Goal: Find contact information: Find contact information

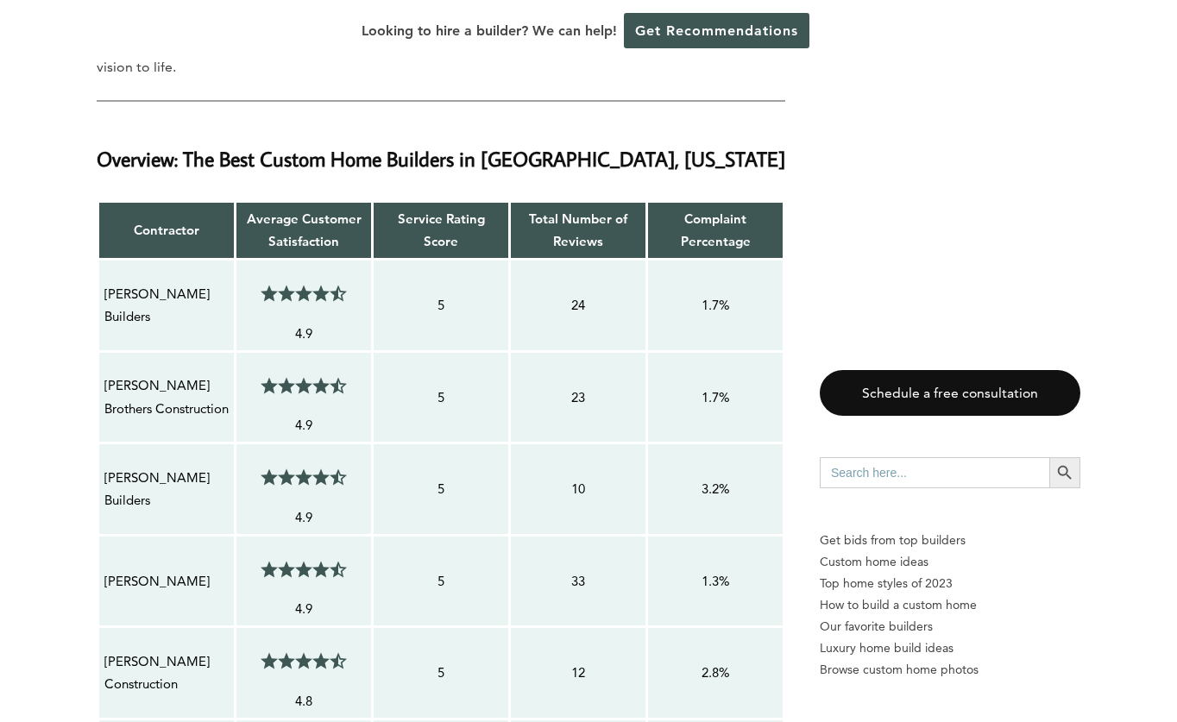
scroll to position [1436, 0]
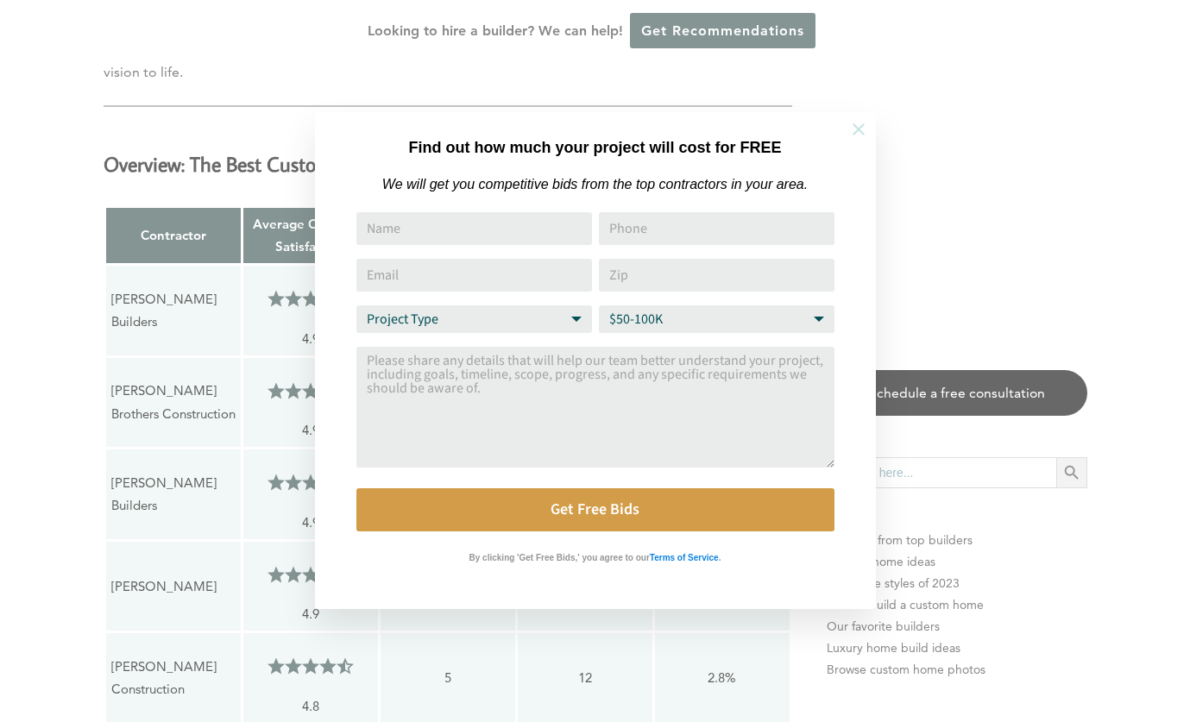
click at [855, 135] on icon at bounding box center [858, 129] width 19 height 19
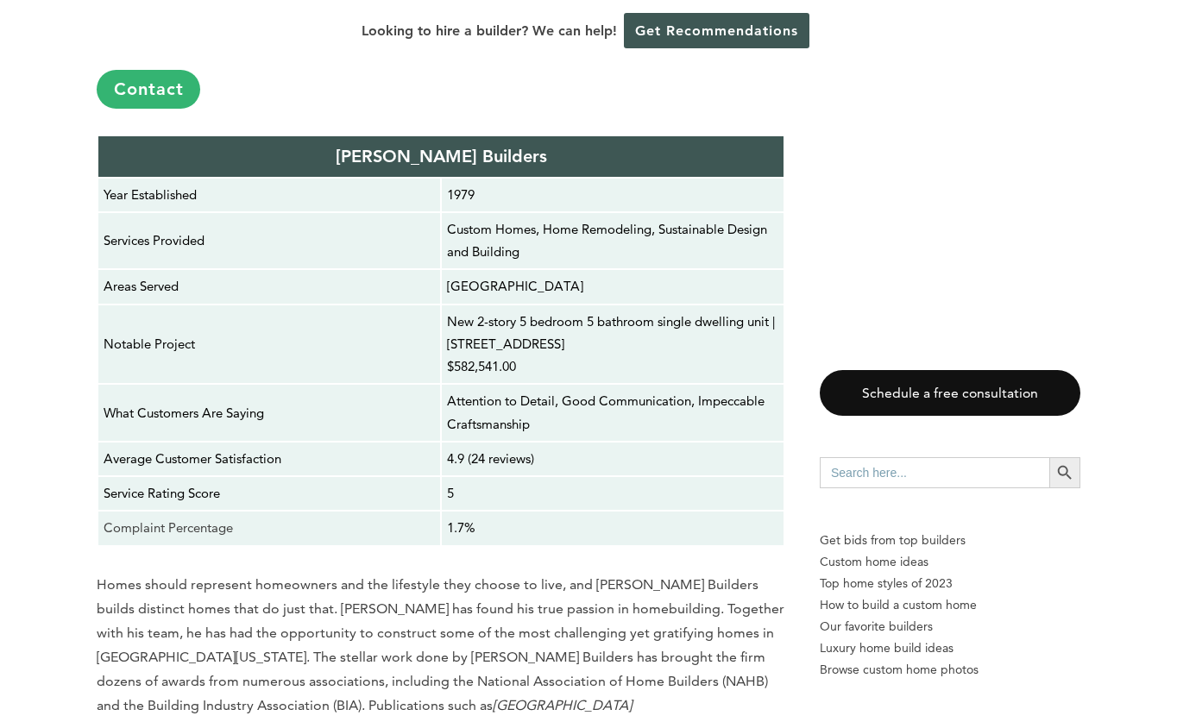
scroll to position [3057, 0]
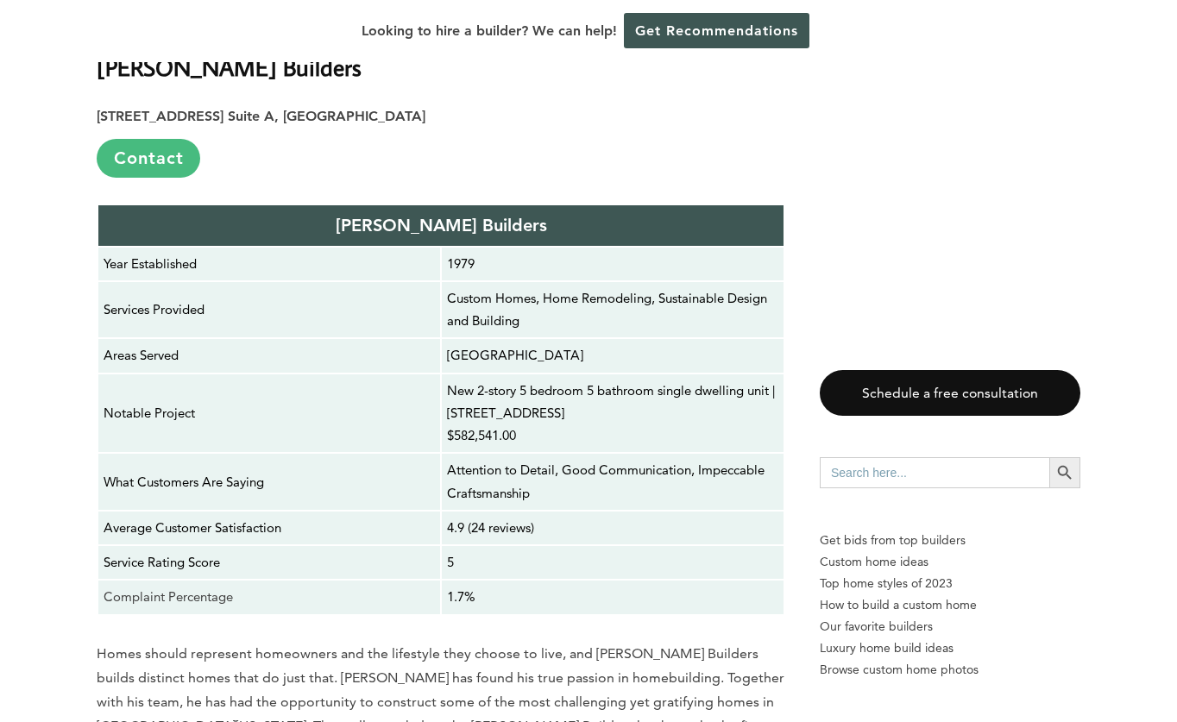
click at [159, 139] on link "Contact" at bounding box center [149, 158] width 104 height 39
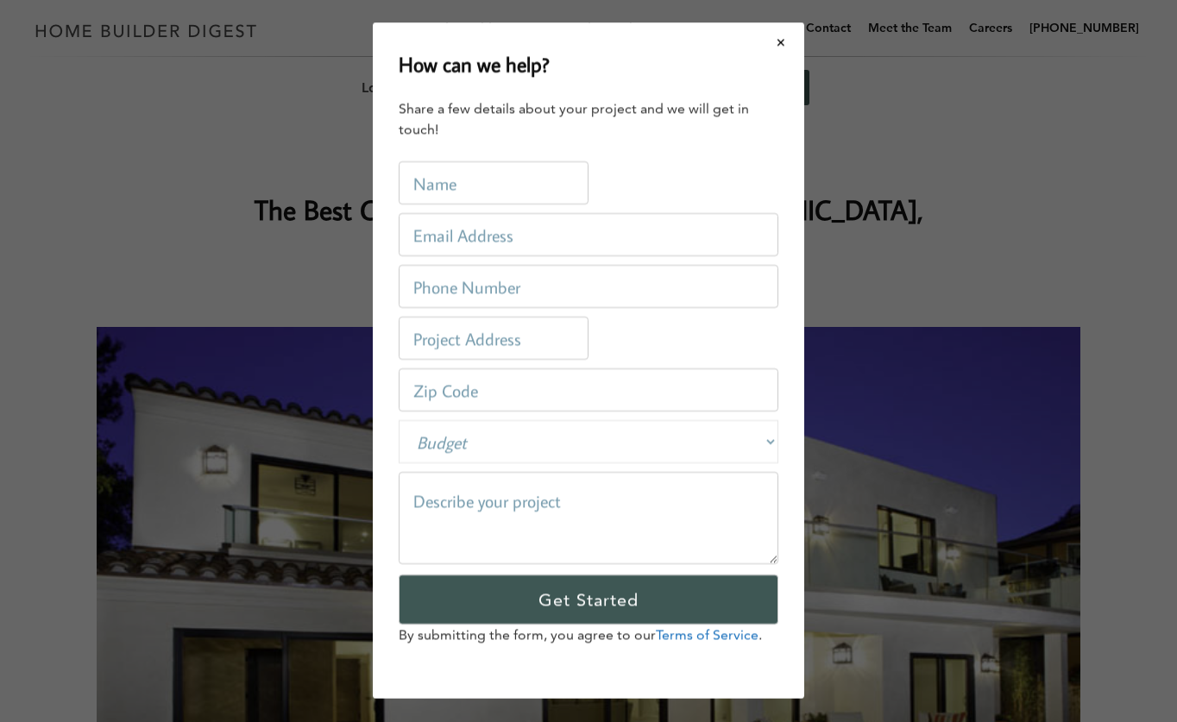
scroll to position [0, 0]
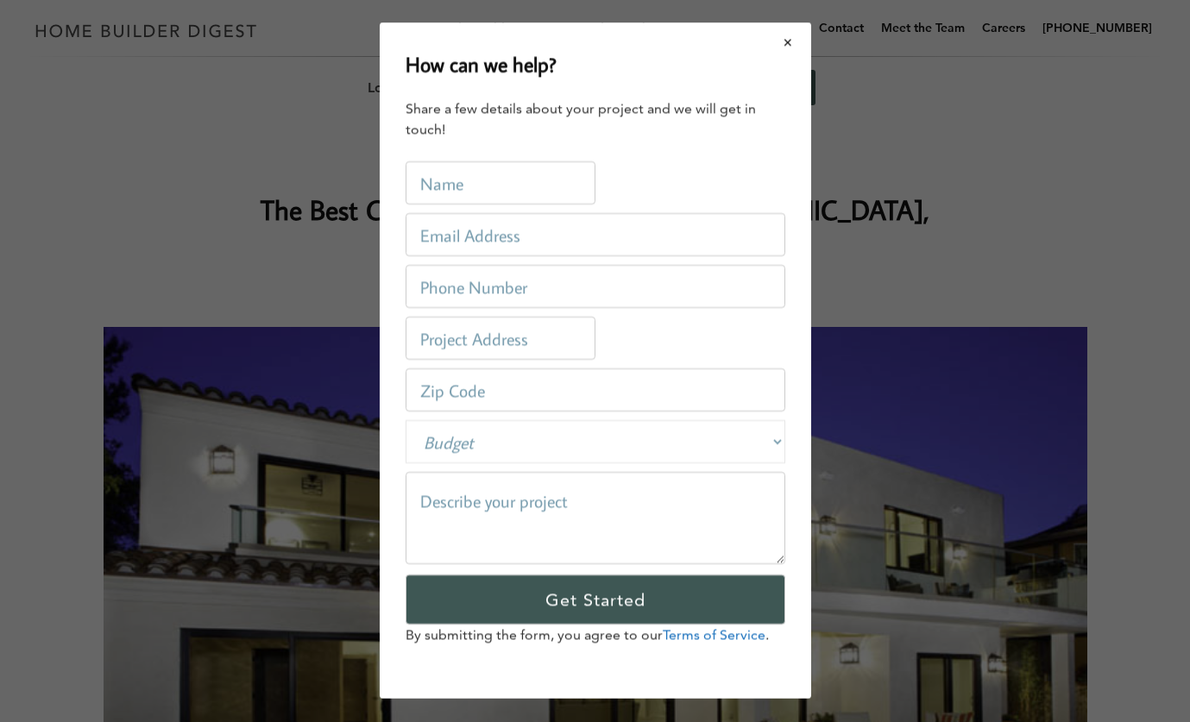
click at [789, 41] on button "Close modal" at bounding box center [788, 42] width 46 height 36
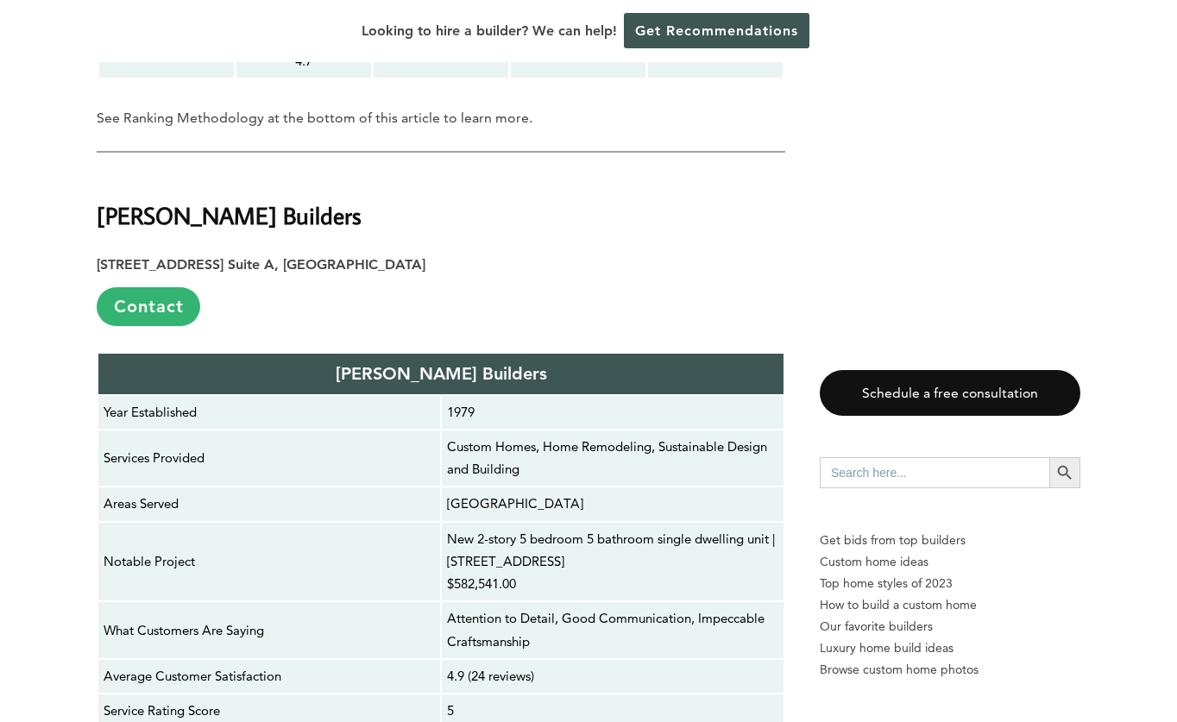
scroll to position [2816, 0]
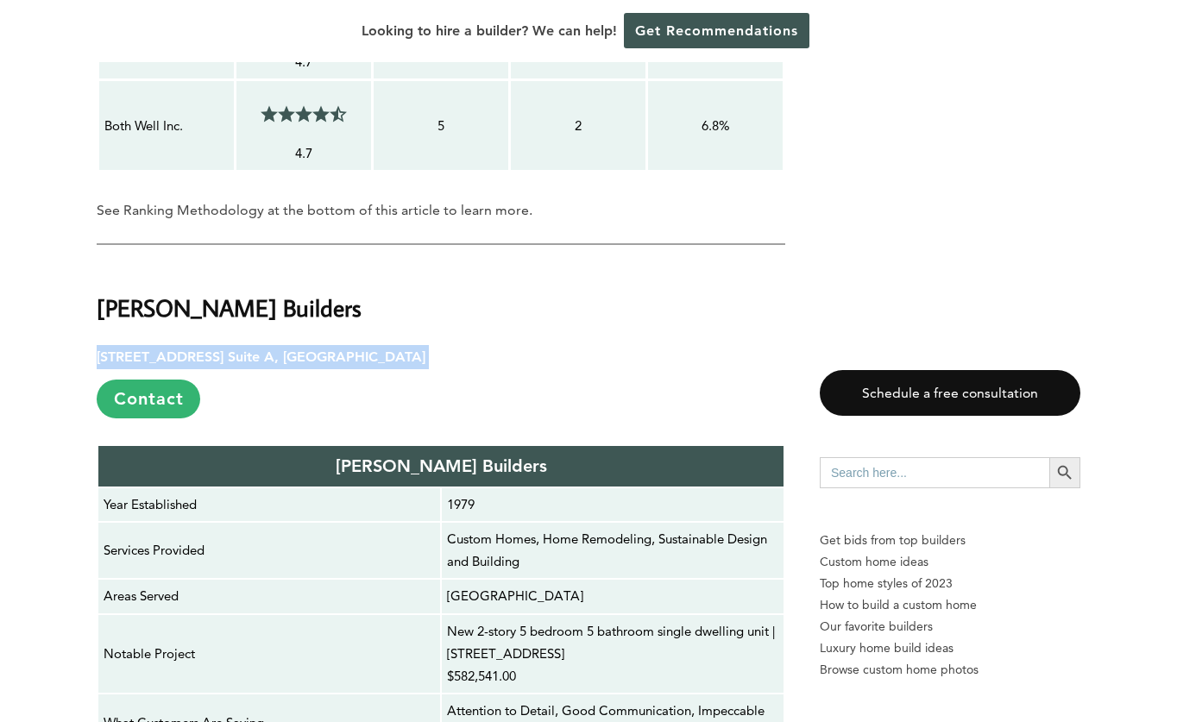
drag, startPoint x: 433, startPoint y: 282, endPoint x: 89, endPoint y: 283, distance: 344.2
copy p "[STREET_ADDRESS] Suite A, [GEOGRAPHIC_DATA]"
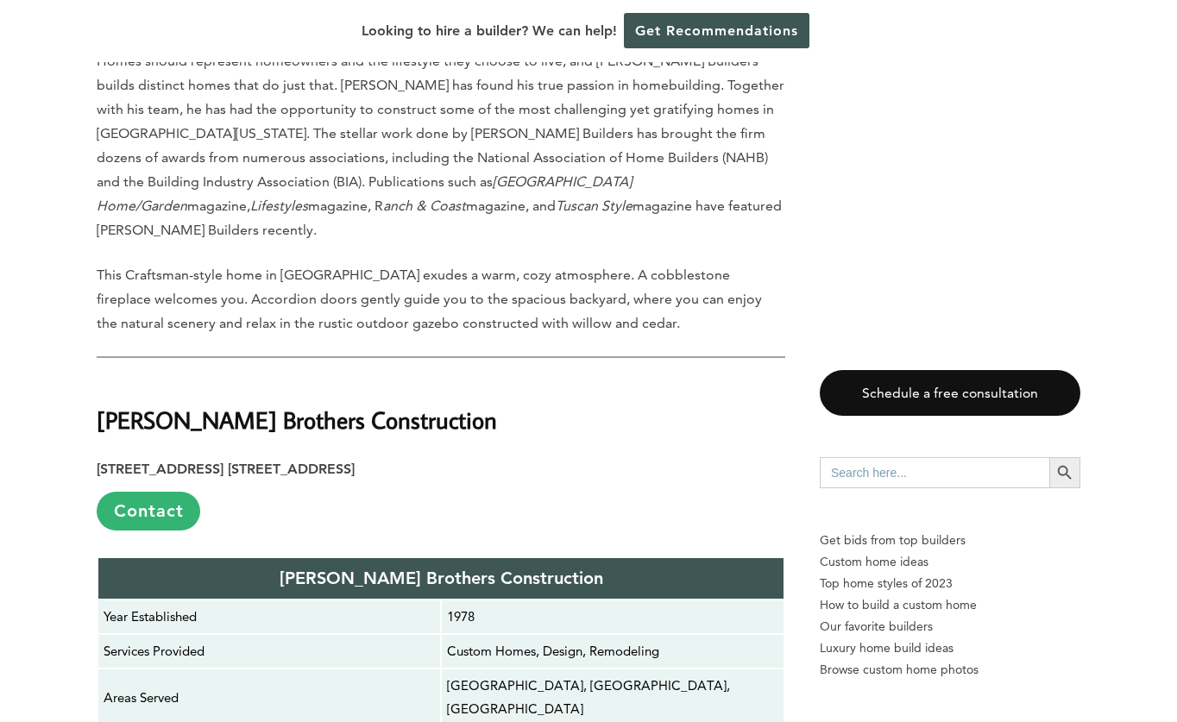
scroll to position [3691, 0]
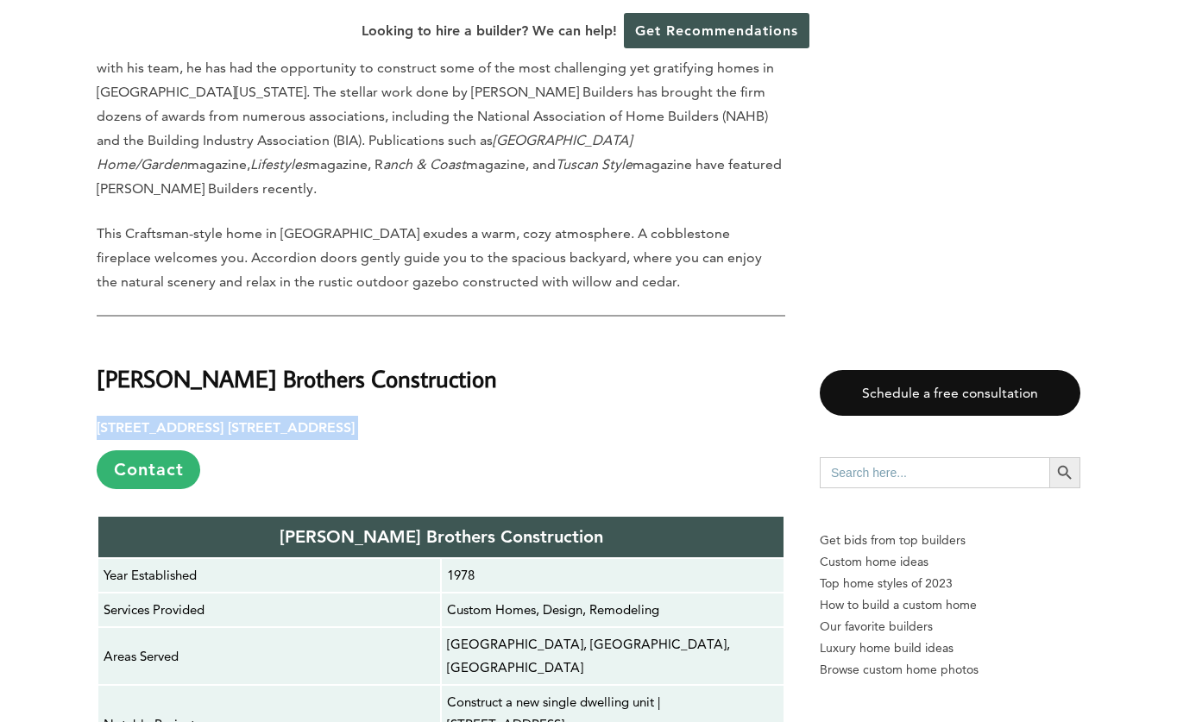
drag, startPoint x: 477, startPoint y: 327, endPoint x: 94, endPoint y: 324, distance: 383.0
copy p "[STREET_ADDRESS] [STREET_ADDRESS]"
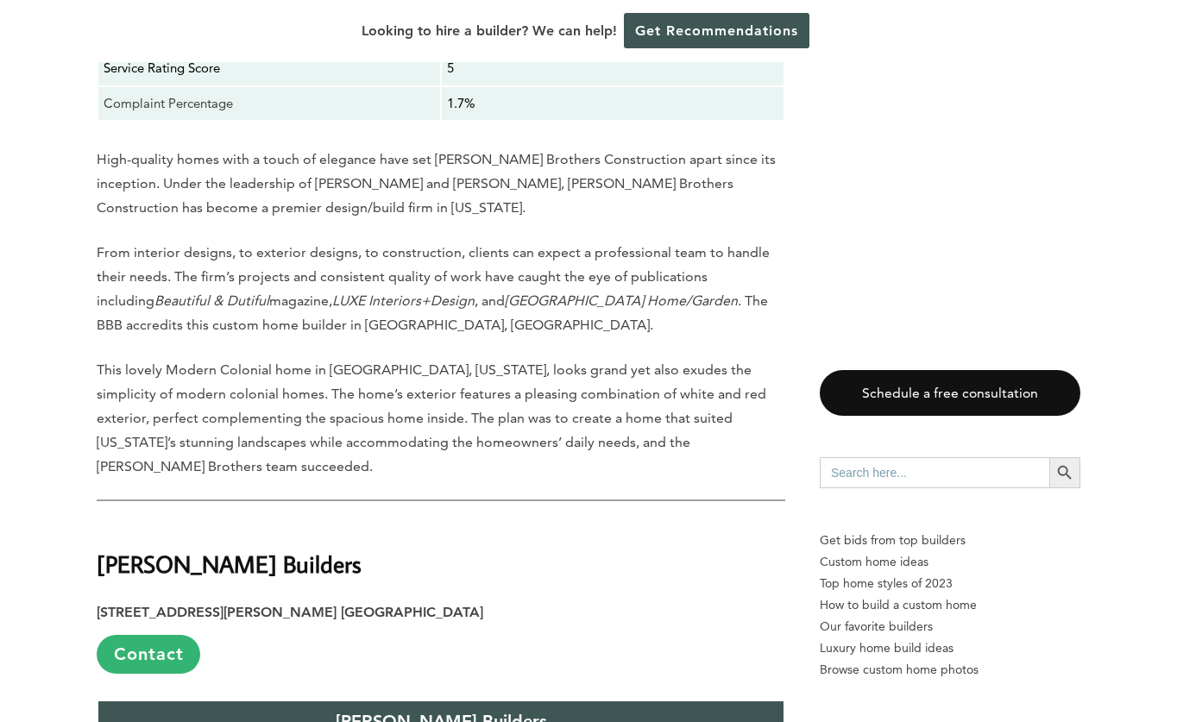
scroll to position [4535, 0]
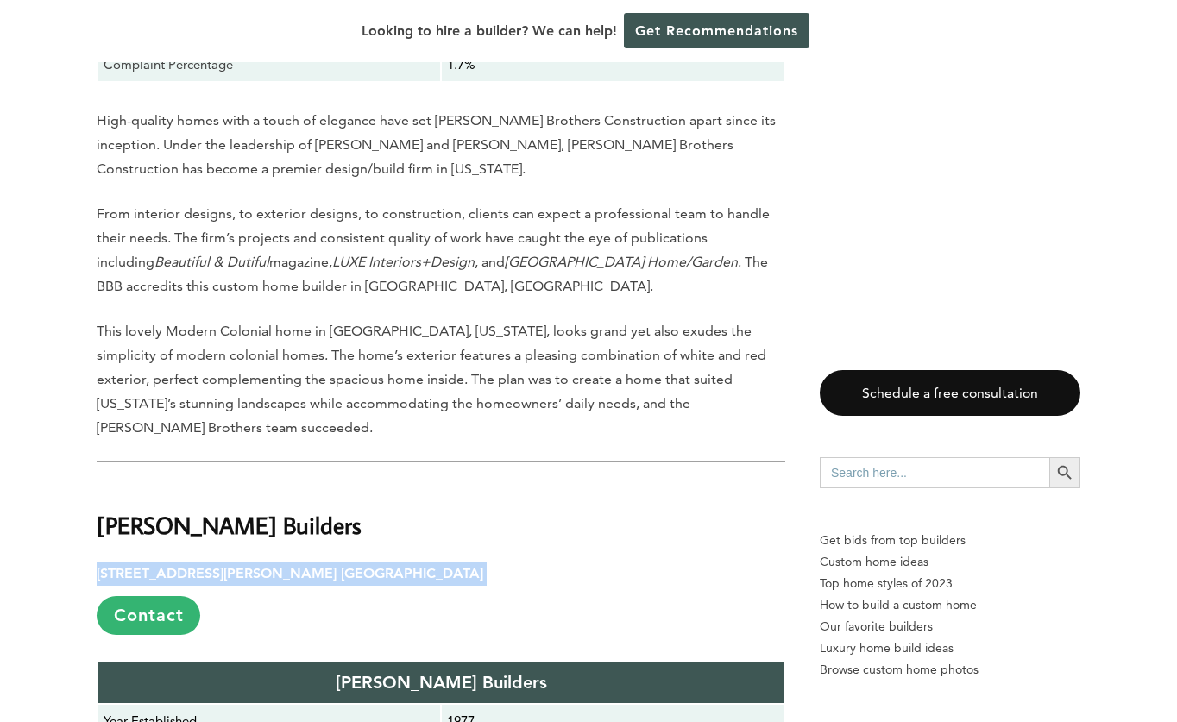
drag, startPoint x: 417, startPoint y: 421, endPoint x: 71, endPoint y: 419, distance: 345.9
copy p "[STREET_ADDRESS][PERSON_NAME] [GEOGRAPHIC_DATA]"
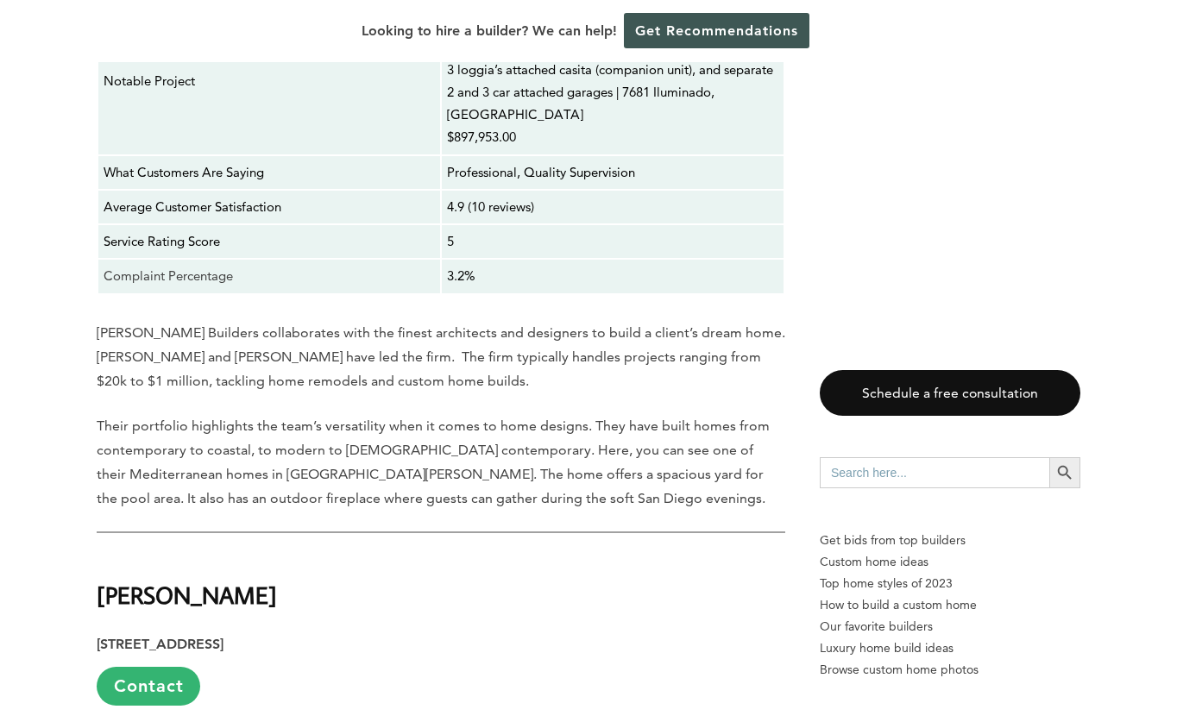
scroll to position [5351, 0]
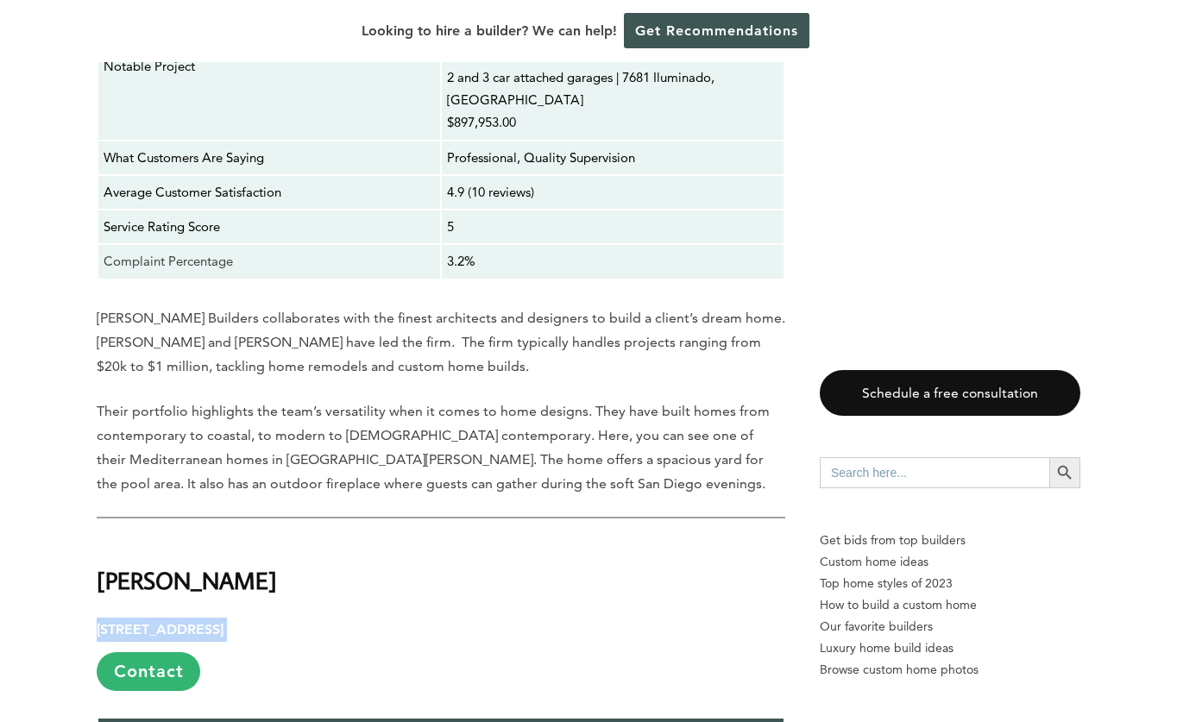
drag, startPoint x: 358, startPoint y: 479, endPoint x: 76, endPoint y: 479, distance: 282.1
copy p "[STREET_ADDRESS]"
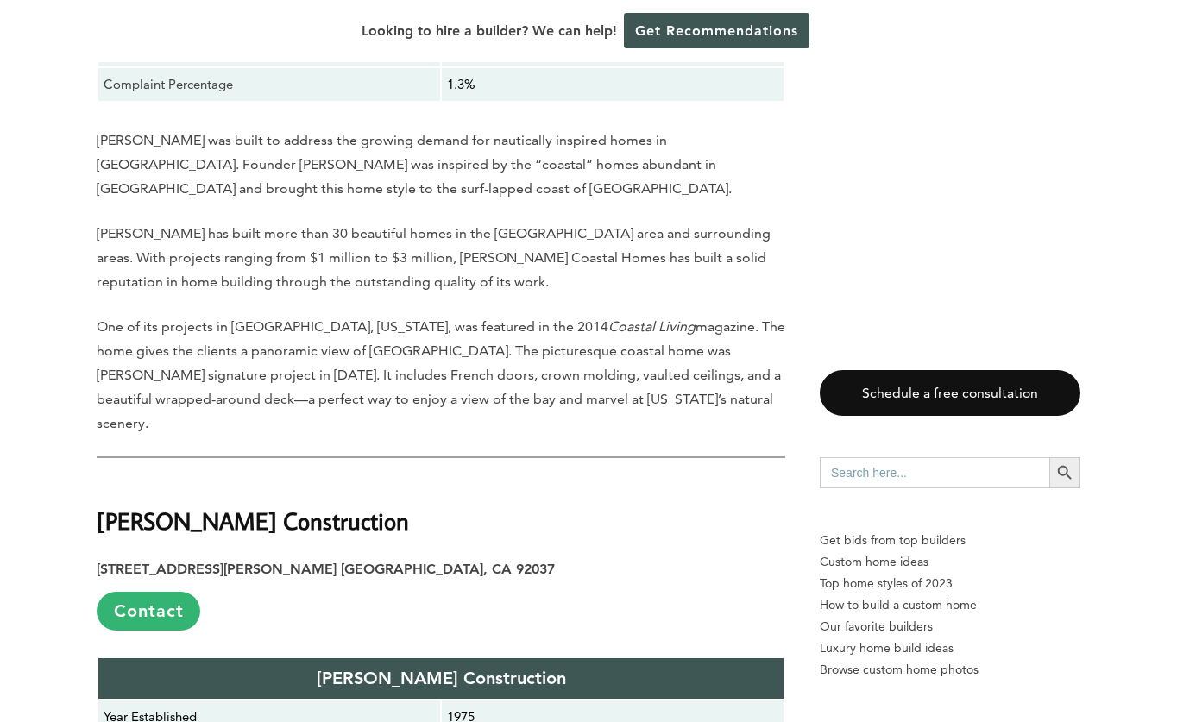
scroll to position [6322, 0]
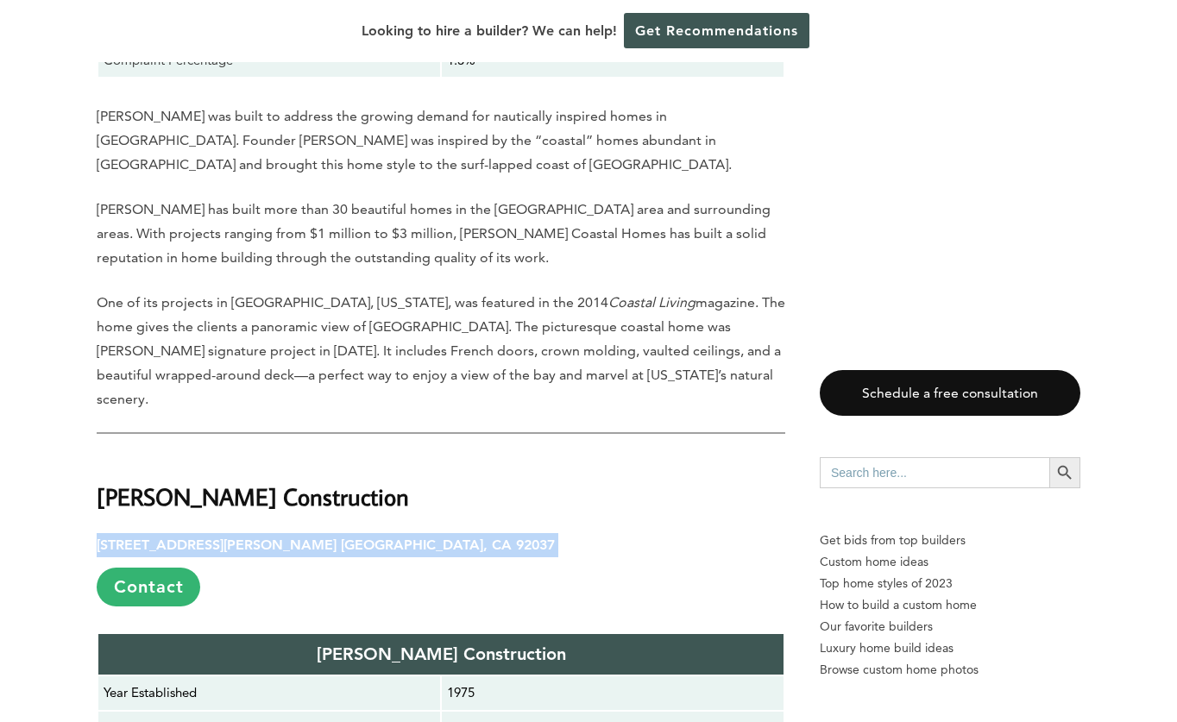
drag, startPoint x: 388, startPoint y: 365, endPoint x: 79, endPoint y: 364, distance: 308.8
copy p "[STREET_ADDRESS][PERSON_NAME] [GEOGRAPHIC_DATA], CA 92037"
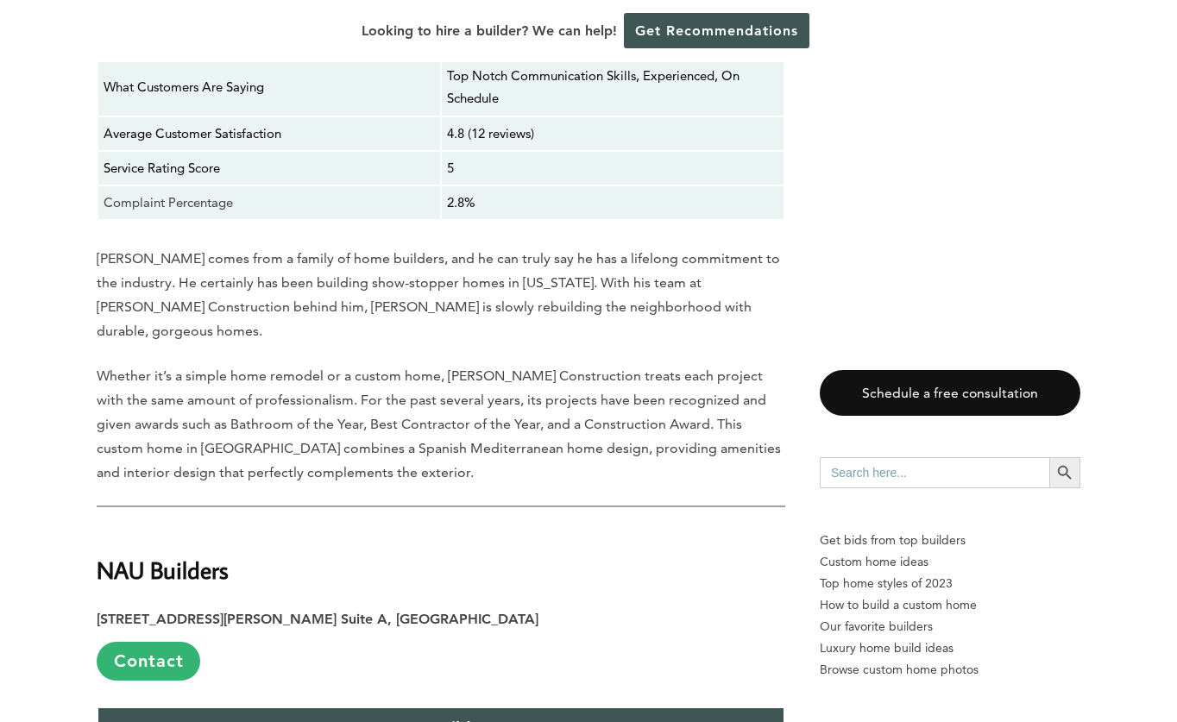
scroll to position [7162, 0]
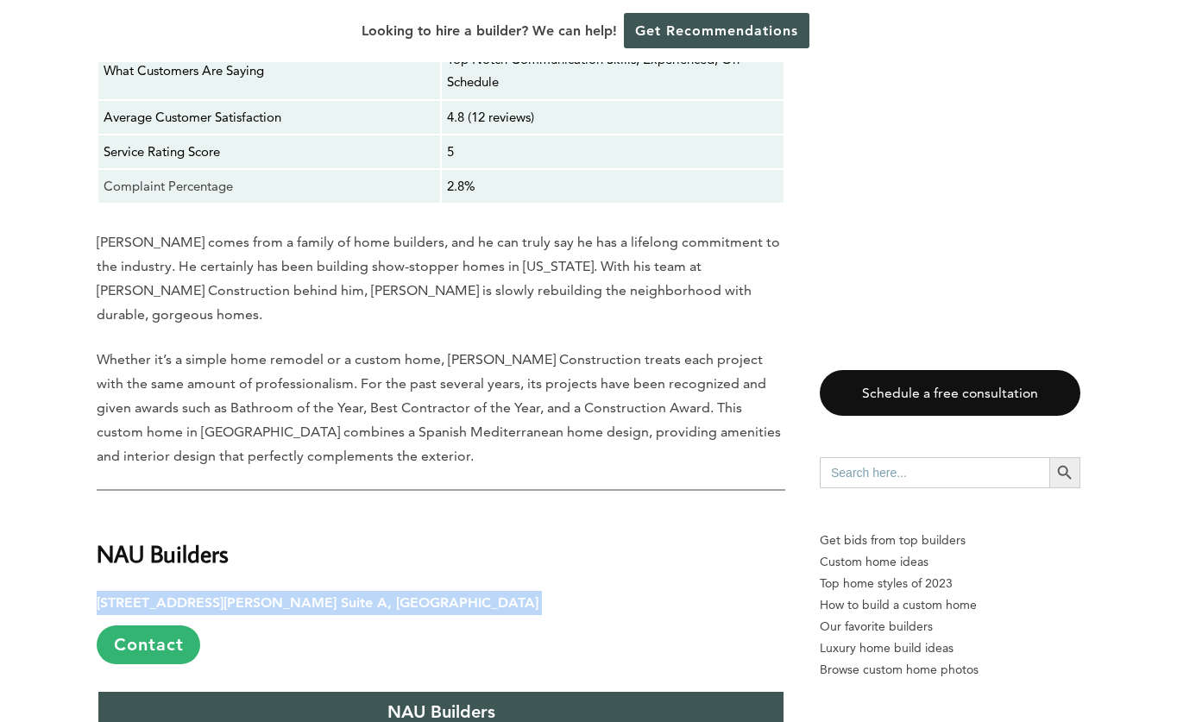
drag, startPoint x: 416, startPoint y: 400, endPoint x: 81, endPoint y: 386, distance: 335.0
copy p "[STREET_ADDRESS][PERSON_NAME] Suite A, [GEOGRAPHIC_DATA]"
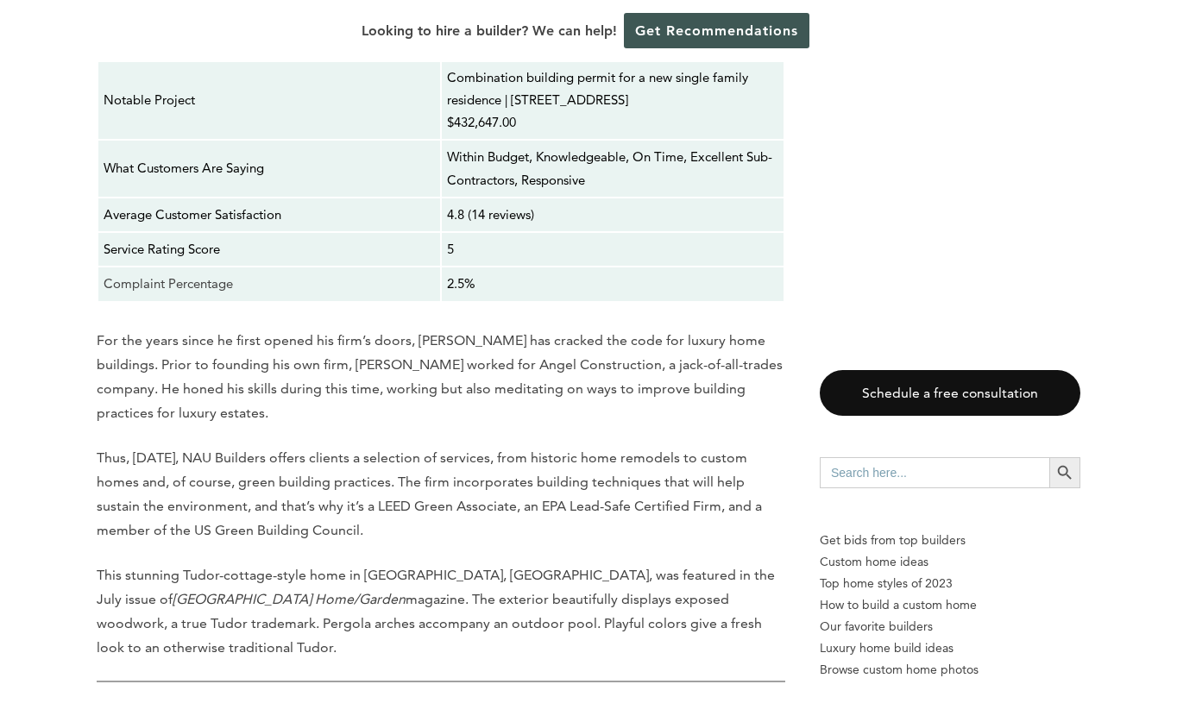
scroll to position [7975, 0]
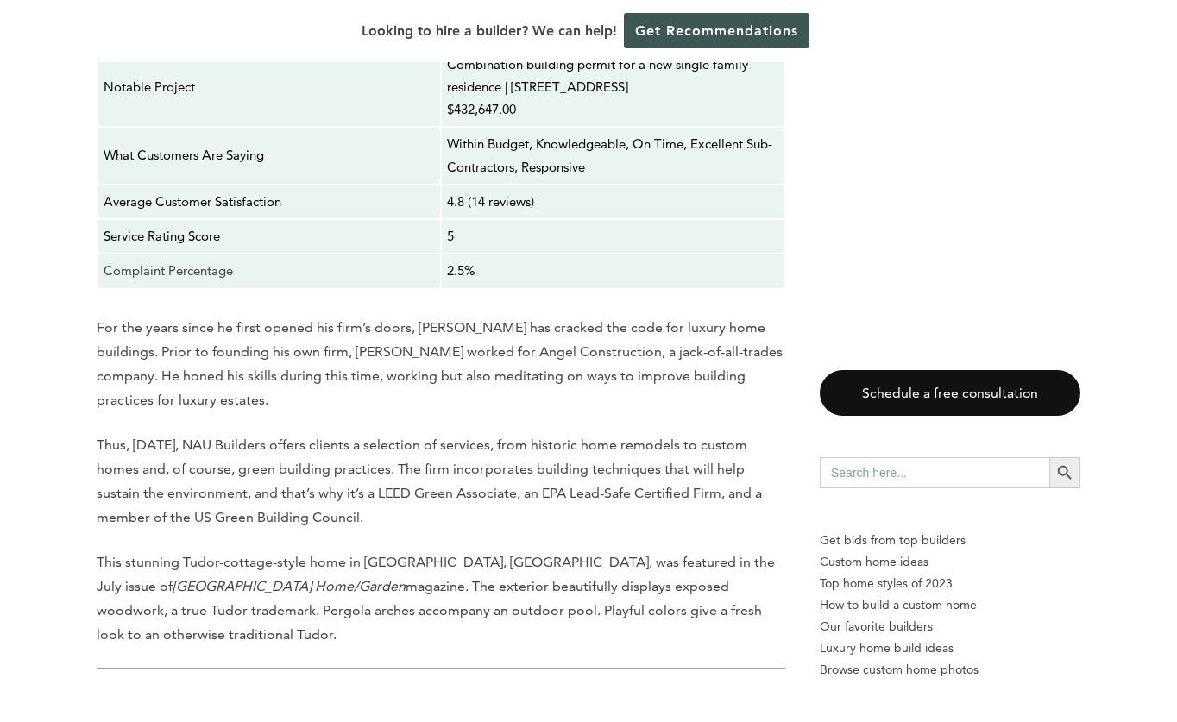
drag, startPoint x: 476, startPoint y: 504, endPoint x: 90, endPoint y: 503, distance: 386.5
copy p "[STREET_ADDRESS][PERSON_NAME]"
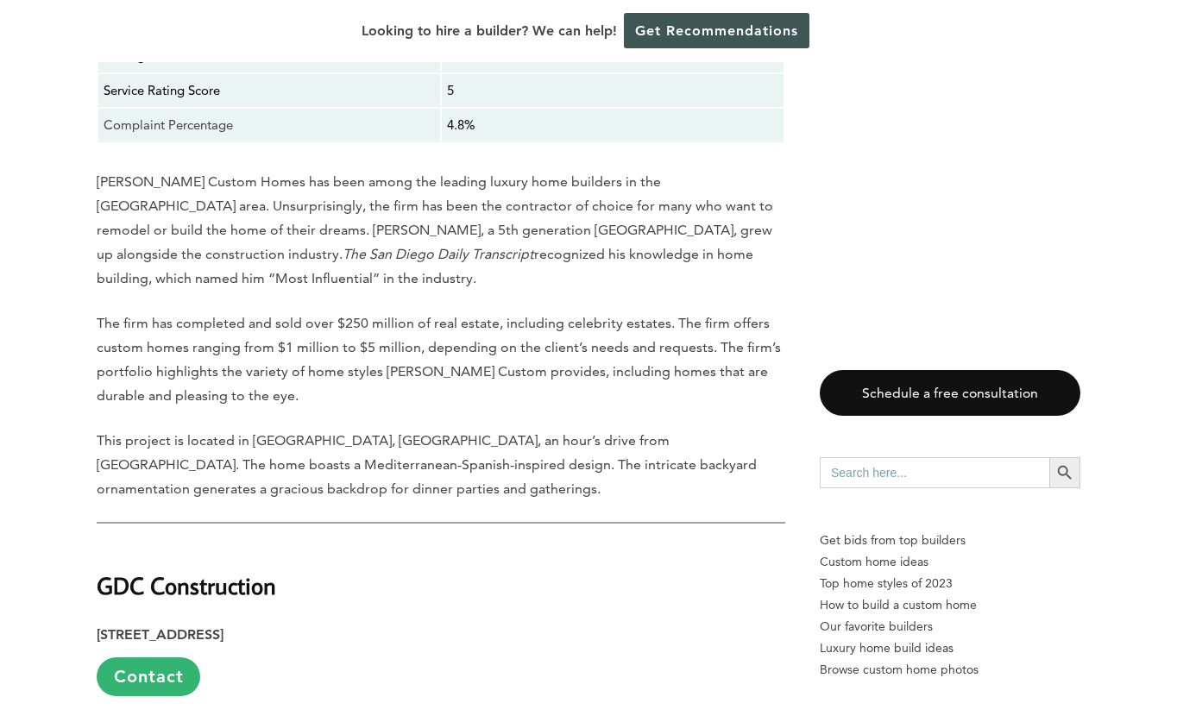
scroll to position [9113, 0]
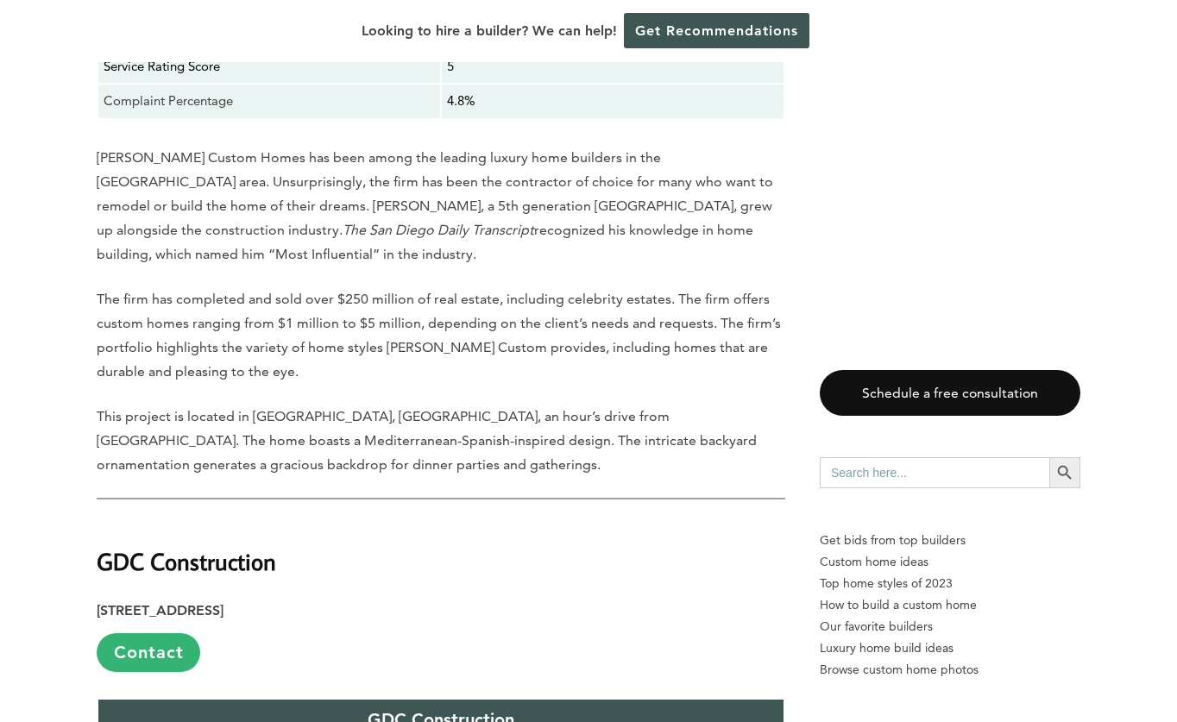
click at [374, 599] on p "[STREET_ADDRESS] Contact" at bounding box center [441, 635] width 688 height 73
drag, startPoint x: 377, startPoint y: 329, endPoint x: 83, endPoint y: 328, distance: 294.2
click at [83, 328] on div "Last updated on [DATE] 12:59 am Building a custom home in [GEOGRAPHIC_DATA], [G…" at bounding box center [588, 135] width 1039 height 16630
copy p "[STREET_ADDRESS]"
drag, startPoint x: 1031, startPoint y: 212, endPoint x: 594, endPoint y: 313, distance: 448.9
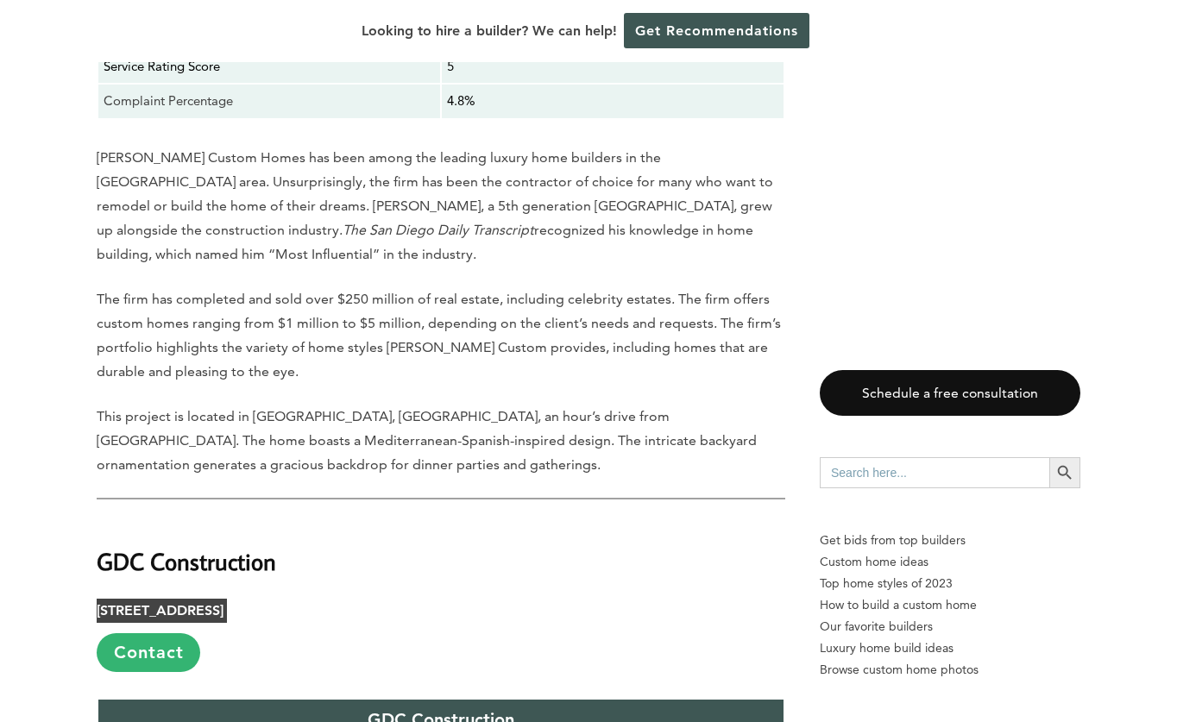
click at [594, 313] on div "Last updated on [DATE] 12:59 am Building a custom home in [GEOGRAPHIC_DATA], [G…" at bounding box center [441, 61] width 688 height 16428
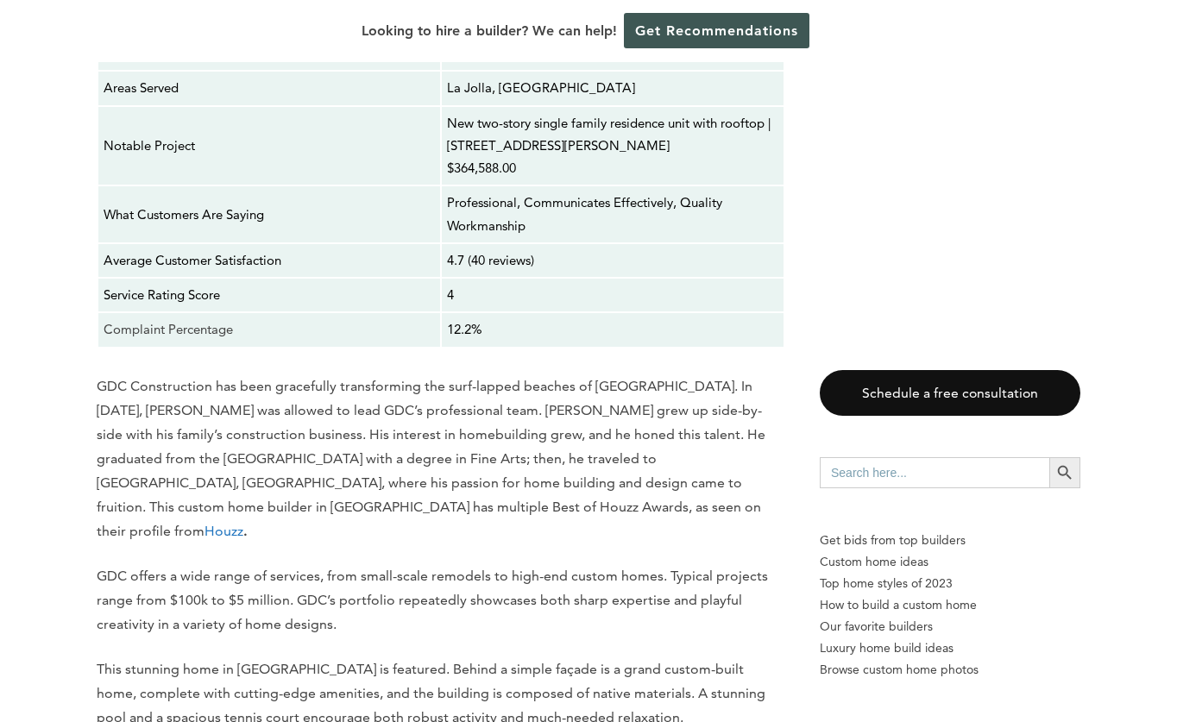
scroll to position [9898, 0]
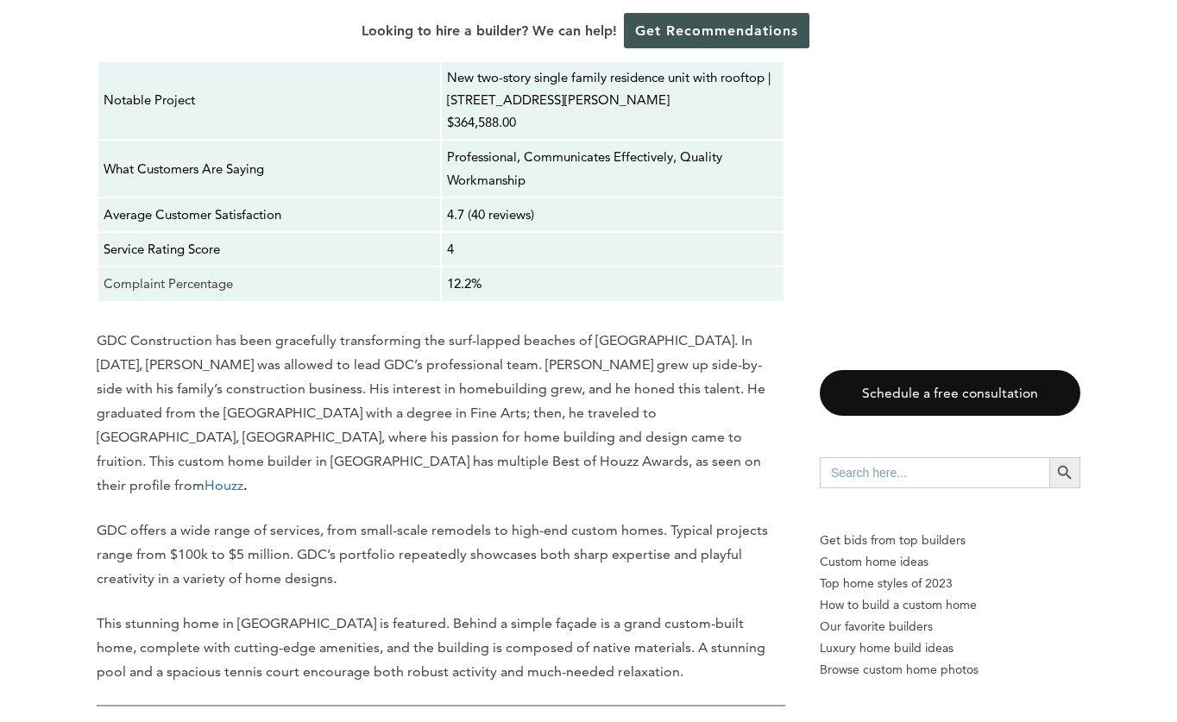
drag, startPoint x: 399, startPoint y: 503, endPoint x: 64, endPoint y: 500, distance: 335.6
copy p "[STREET_ADDRESS]"
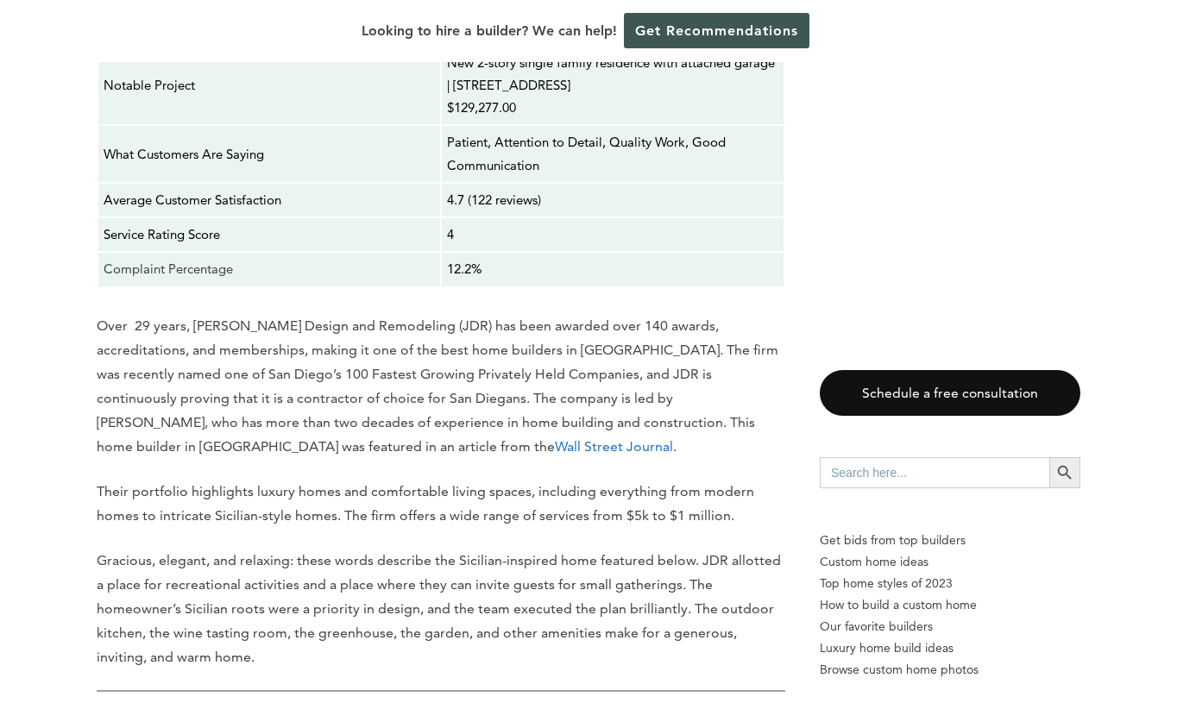
scroll to position [11005, 0]
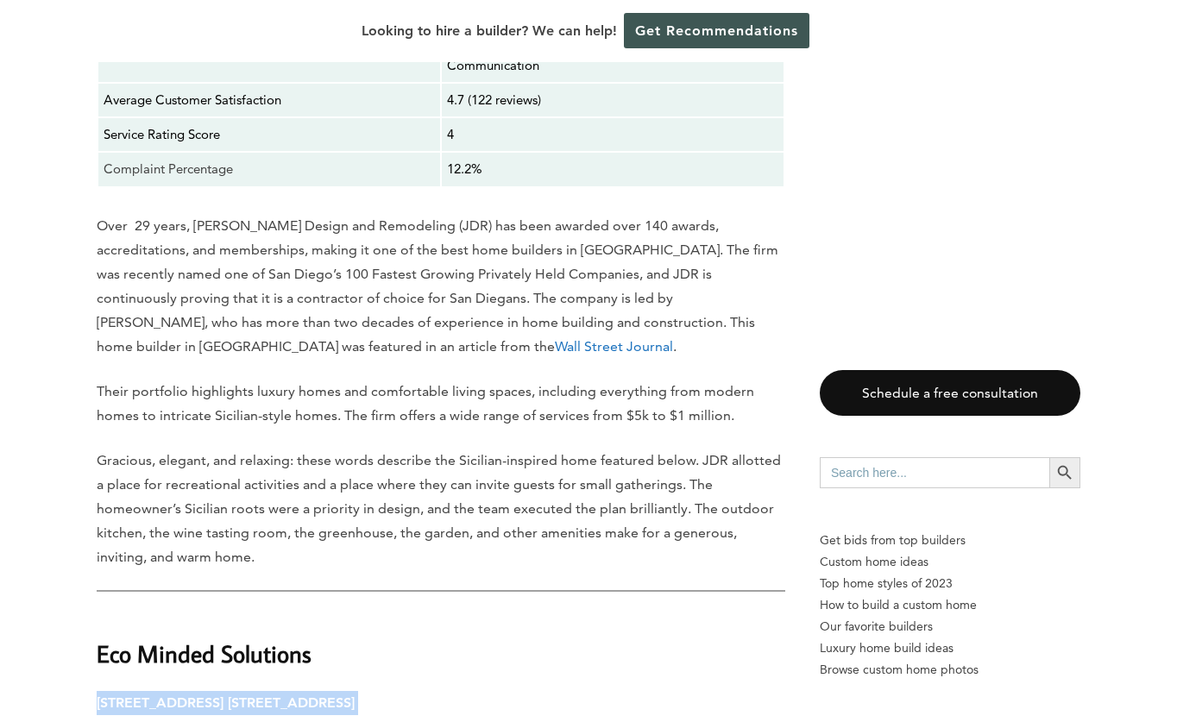
drag, startPoint x: 97, startPoint y: 365, endPoint x: 534, endPoint y: 365, distance: 436.5
click at [534, 691] on p "[STREET_ADDRESS] [STREET_ADDRESS] Contact" at bounding box center [441, 727] width 688 height 73
copy p "[STREET_ADDRESS] [STREET_ADDRESS]"
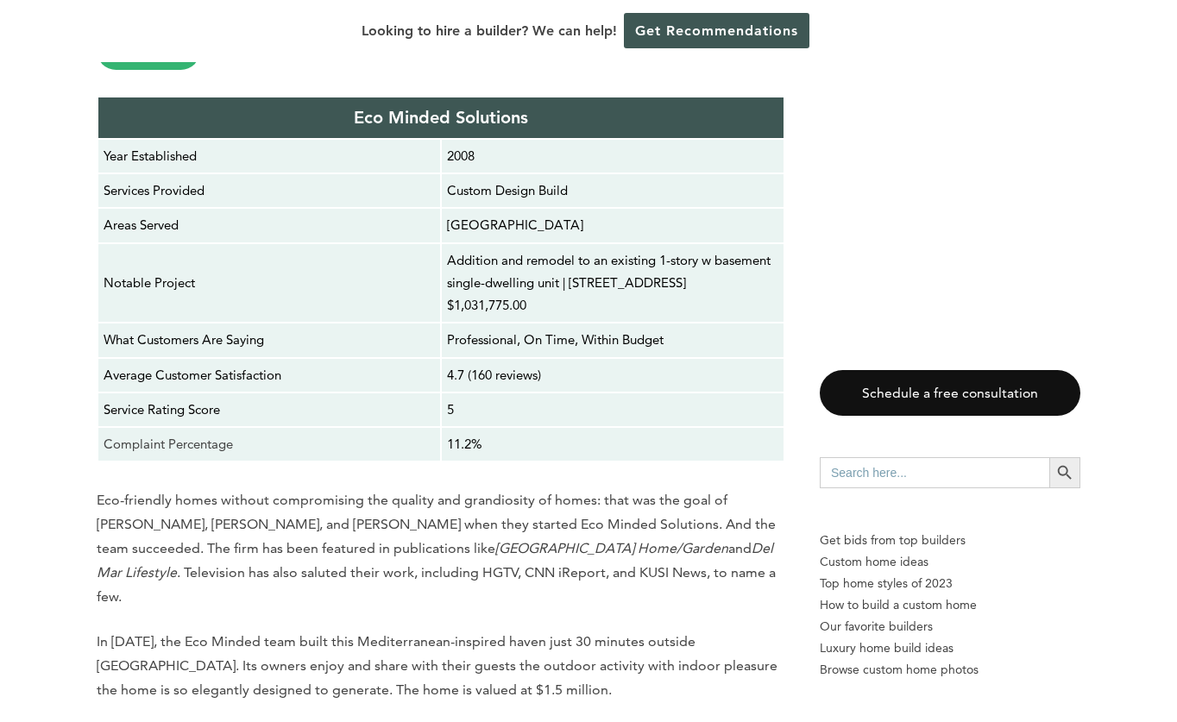
scroll to position [11728, 0]
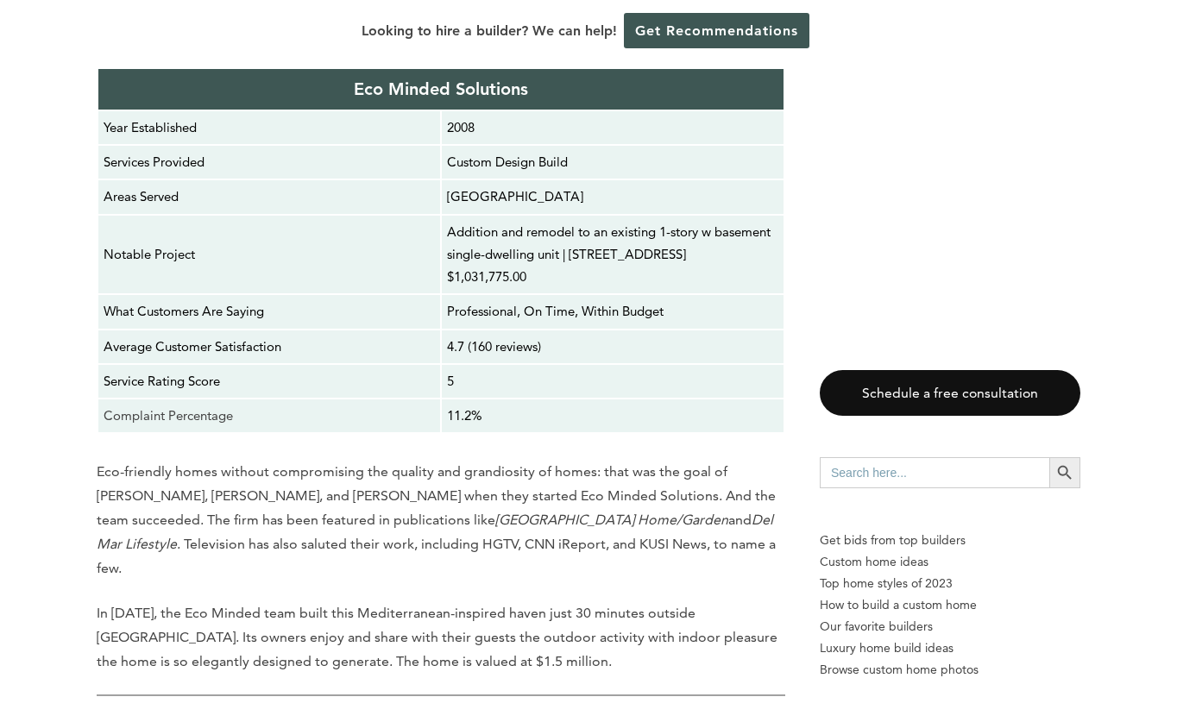
drag, startPoint x: 96, startPoint y: 439, endPoint x: 505, endPoint y: 441, distance: 408.9
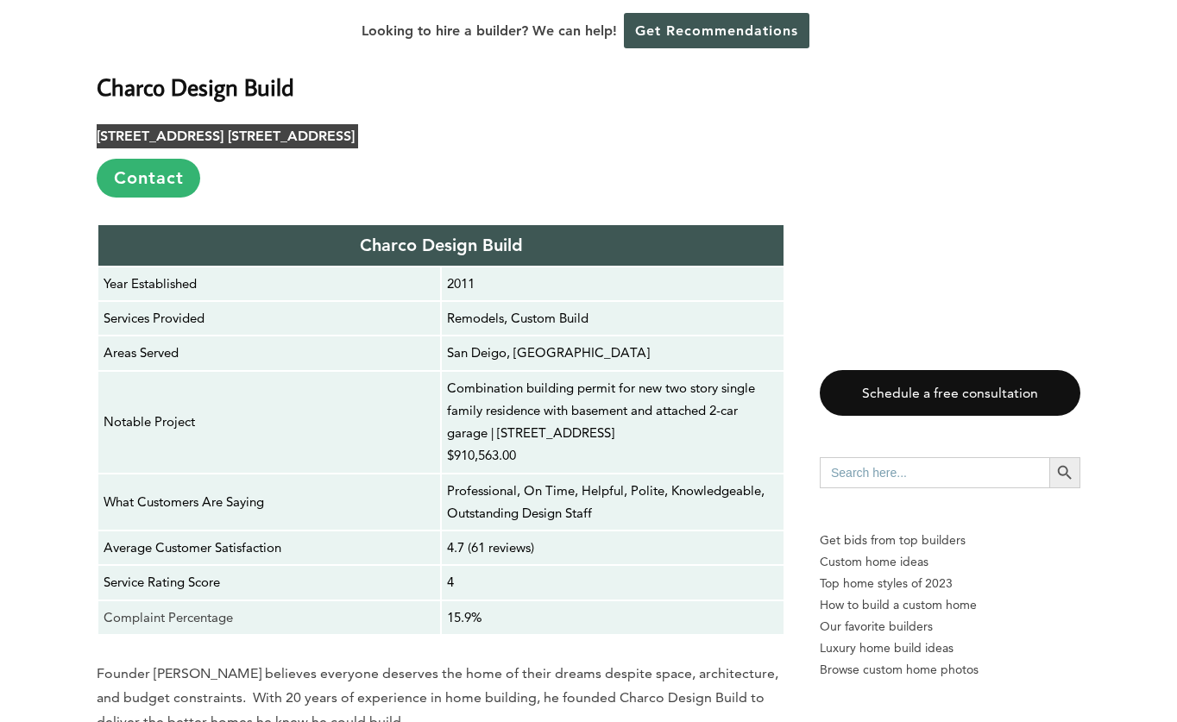
scroll to position [12921, 0]
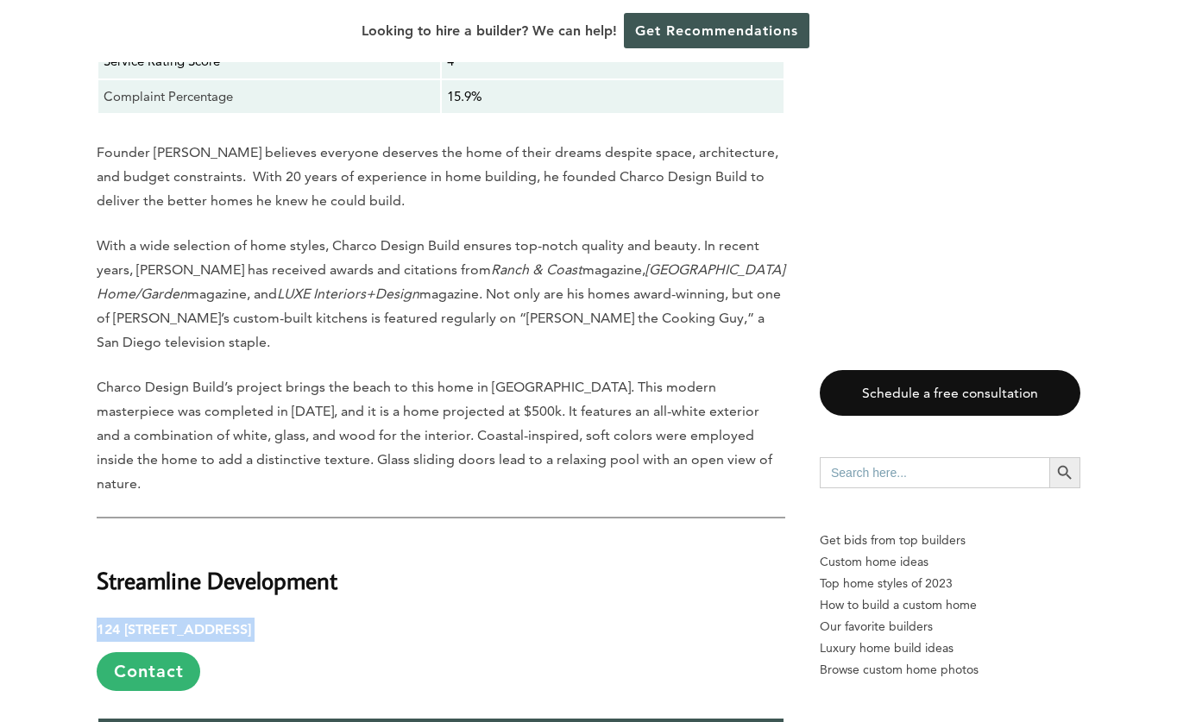
drag, startPoint x: 97, startPoint y: 212, endPoint x: 465, endPoint y: 218, distance: 368.4
click at [465, 618] on p "[GEOGRAPHIC_DATA][STREET_ADDRESS] Contact" at bounding box center [441, 654] width 688 height 73
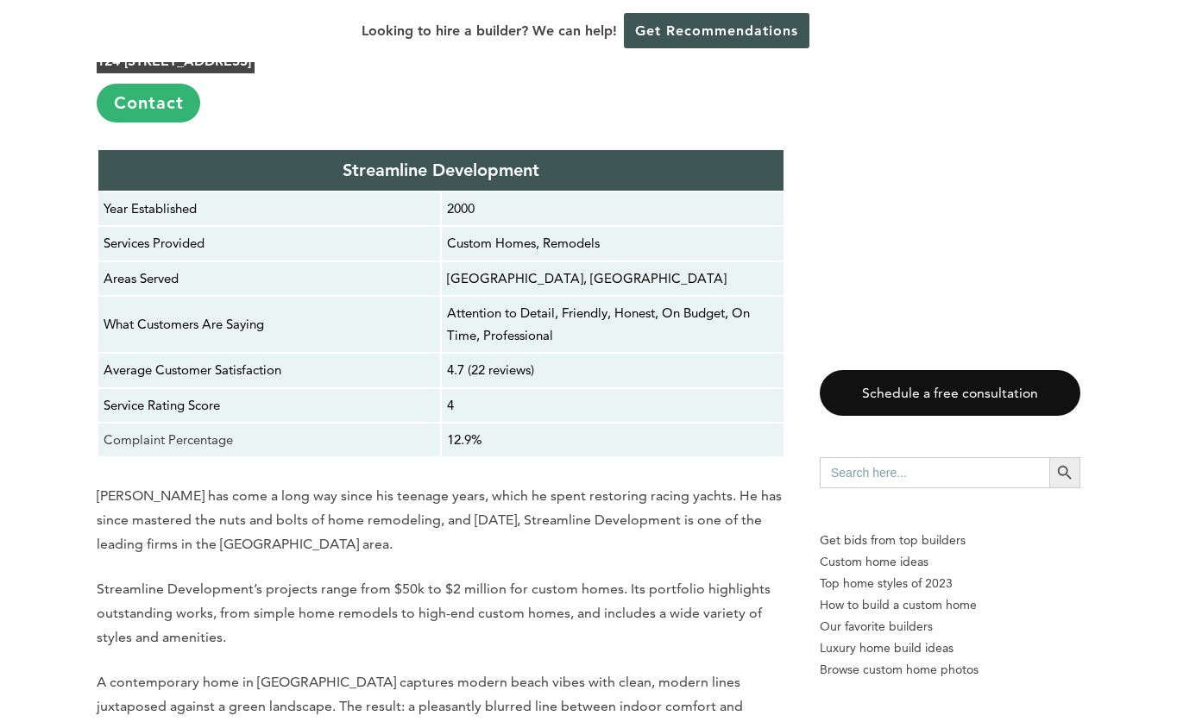
scroll to position [13580, 0]
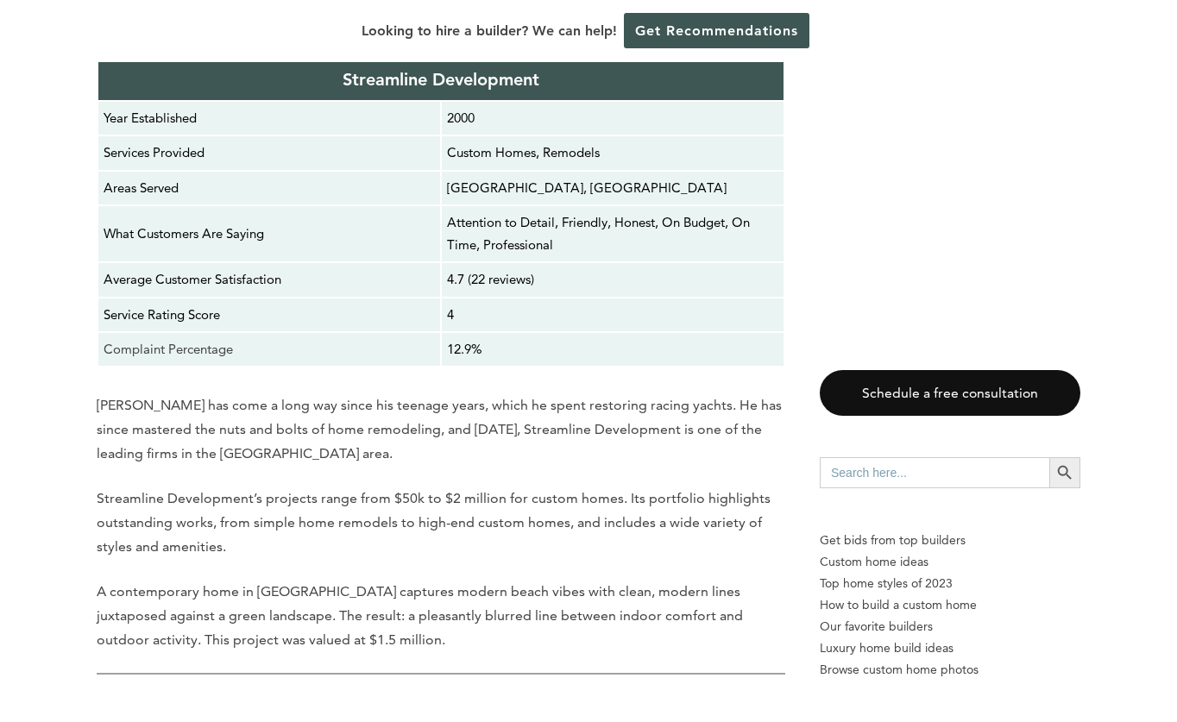
drag, startPoint x: 457, startPoint y: 364, endPoint x: 114, endPoint y: 349, distance: 343.7
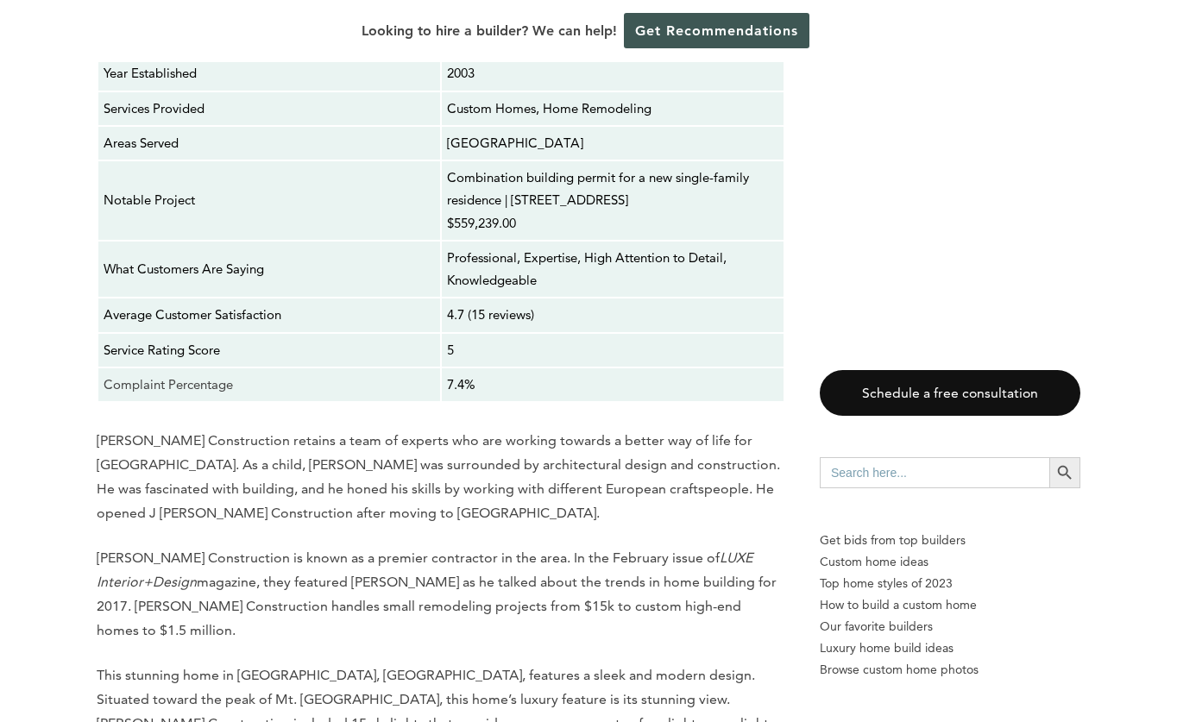
scroll to position [14561, 0]
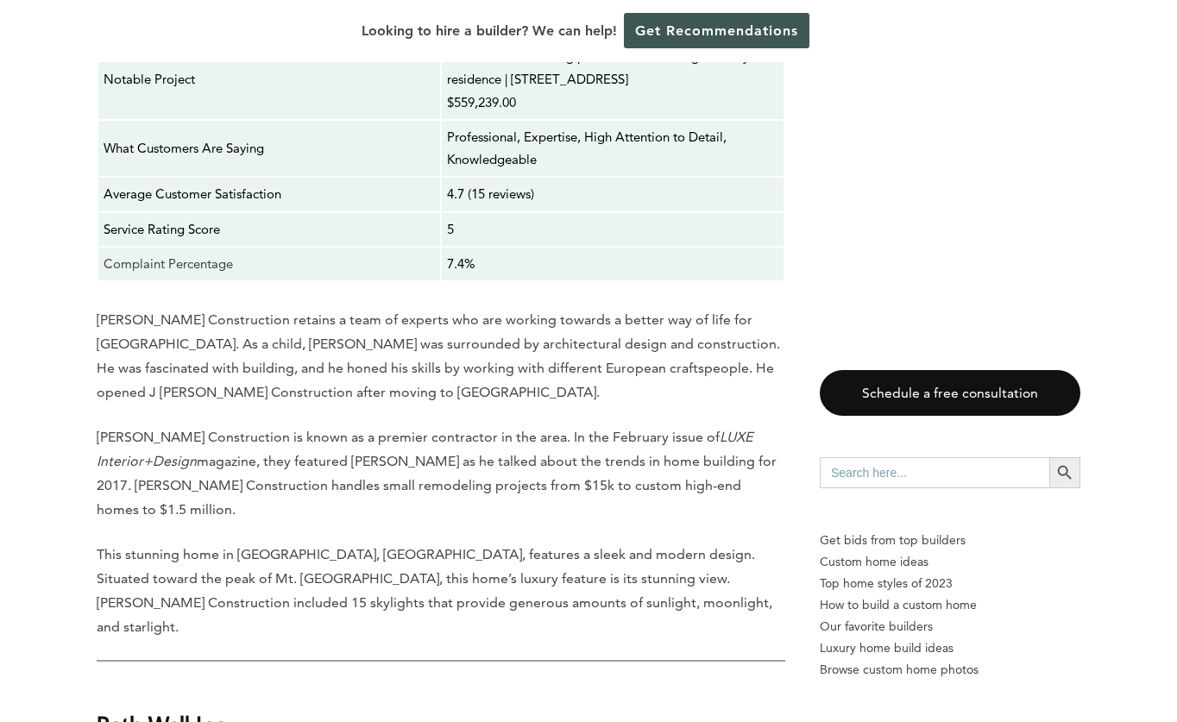
drag, startPoint x: 386, startPoint y: 302, endPoint x: 70, endPoint y: 302, distance: 315.7
drag, startPoint x: 1143, startPoint y: 227, endPoint x: 748, endPoint y: 289, distance: 400.0
